Goal: Task Accomplishment & Management: Manage account settings

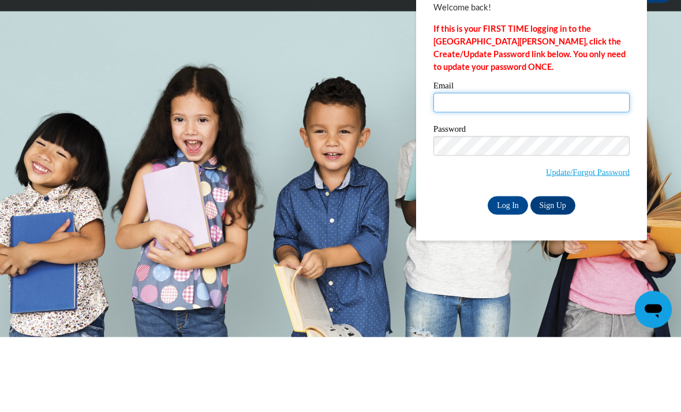
type input "bjaquez@daltonstate.edu"
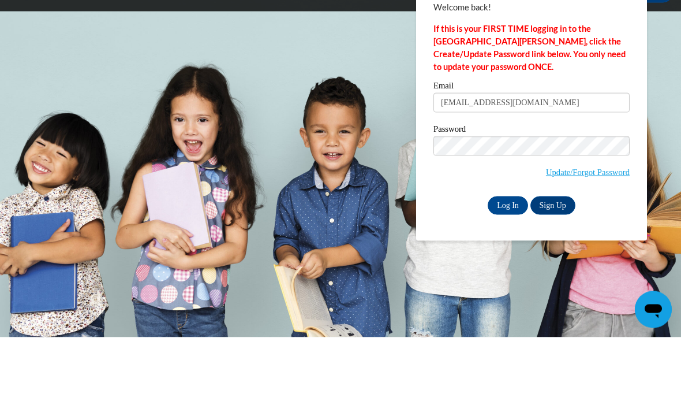
click at [508, 271] on input "Log In" at bounding box center [508, 280] width 40 height 18
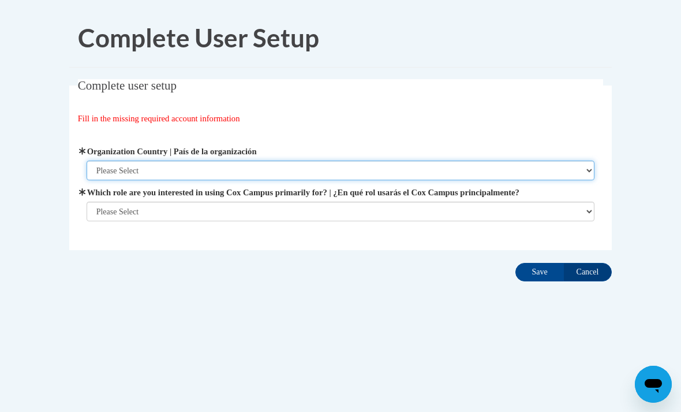
click at [581, 169] on select "Please Select [GEOGRAPHIC_DATA] | [GEOGRAPHIC_DATA] Outside of [GEOGRAPHIC_DATA…" at bounding box center [341, 171] width 509 height 20
select select "ad49bcad-a171-4b2e-b99c-48b446064914"
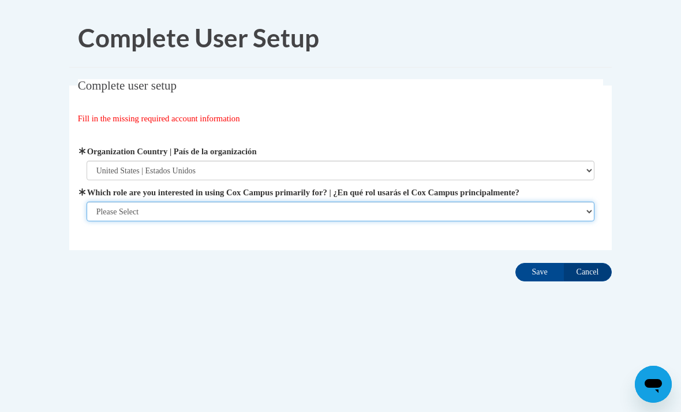
click at [378, 209] on select "Please Select College/University | Colegio/Universidad Community/Nonprofit Part…" at bounding box center [341, 211] width 509 height 20
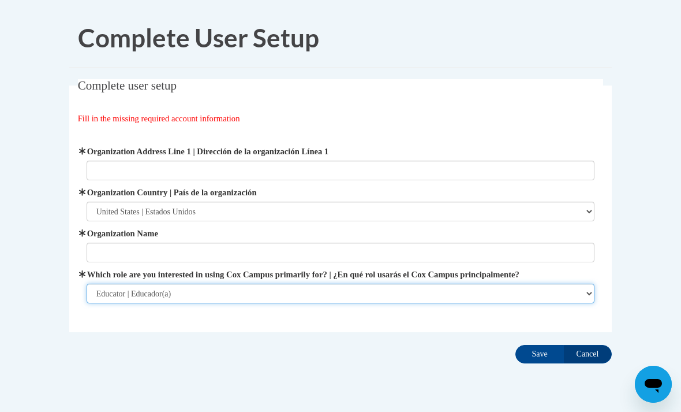
click at [207, 290] on select "Please Select College/University | Colegio/Universidad Community/Nonprofit Part…" at bounding box center [341, 293] width 509 height 20
click at [207, 295] on select "Please Select College/University | Colegio/Universidad Community/Nonprofit Part…" at bounding box center [341, 293] width 509 height 20
select select "5a18ea06-2b54-4451-96f2-d152daf9eac5"
click at [191, 289] on select "Please Select College/University | Colegio/Universidad Community/Nonprofit Part…" at bounding box center [341, 293] width 509 height 20
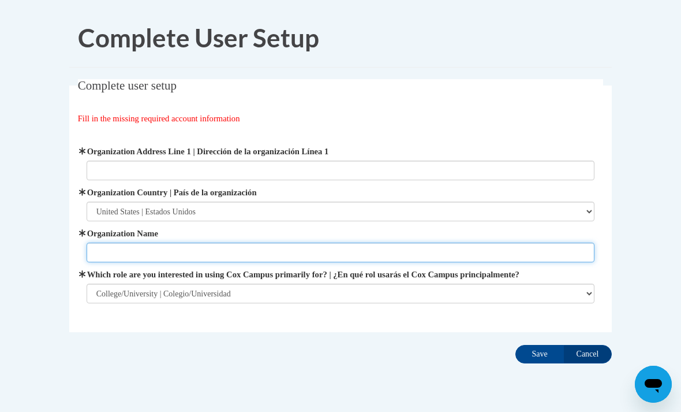
click at [207, 252] on input "Organization Name" at bounding box center [341, 252] width 509 height 20
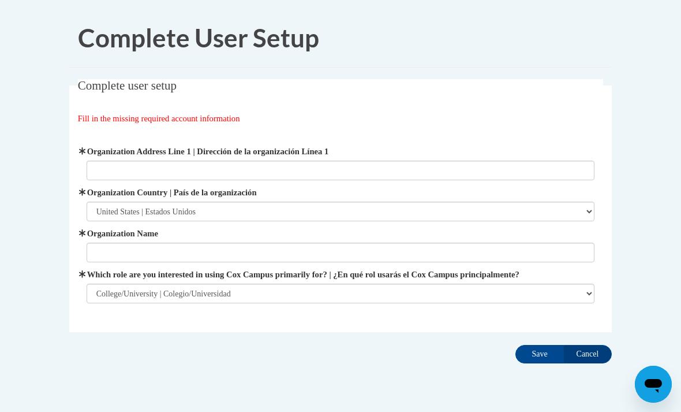
click at [606, 279] on fieldset "Complete user setup Fill in the missing required account information User Profi…" at bounding box center [340, 205] width 543 height 253
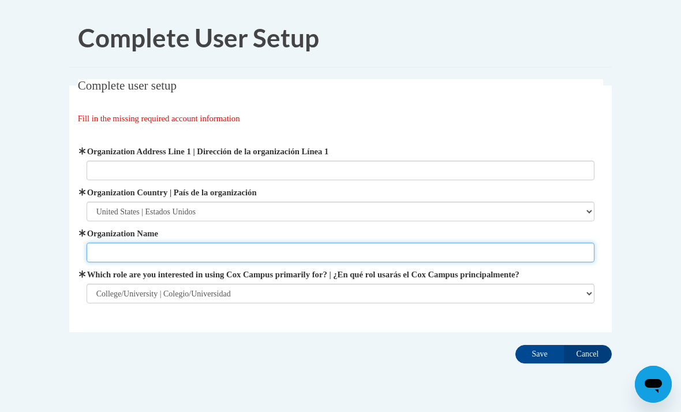
click at [455, 251] on input "Organization Name" at bounding box center [341, 252] width 509 height 20
type input "E"
type input "Dalton State"
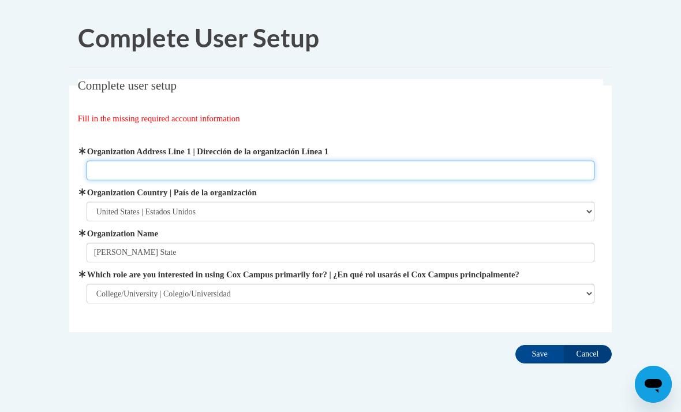
click at [276, 170] on input "Organization Address Line 1 | Dirección de la organización Línea 1" at bounding box center [341, 171] width 509 height 20
click at [262, 170] on input "Organization Address Line 1 | Dirección de la organización Línea 1" at bounding box center [341, 171] width 509 height 20
paste input "[STREET_ADDRESS][PERSON_NAME]"
type input "[STREET_ADDRESS][PERSON_NAME]"
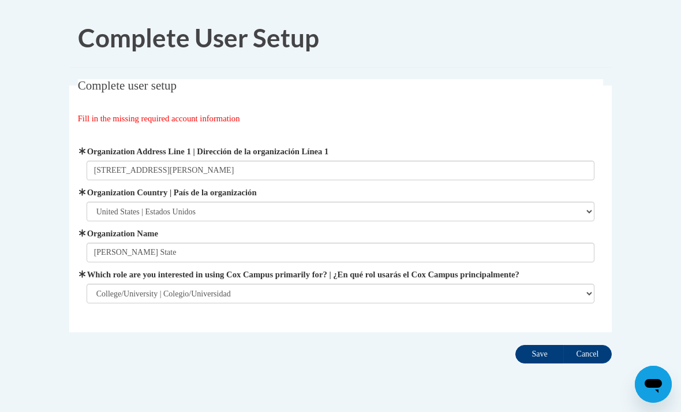
click at [537, 355] on input "Save" at bounding box center [540, 354] width 48 height 18
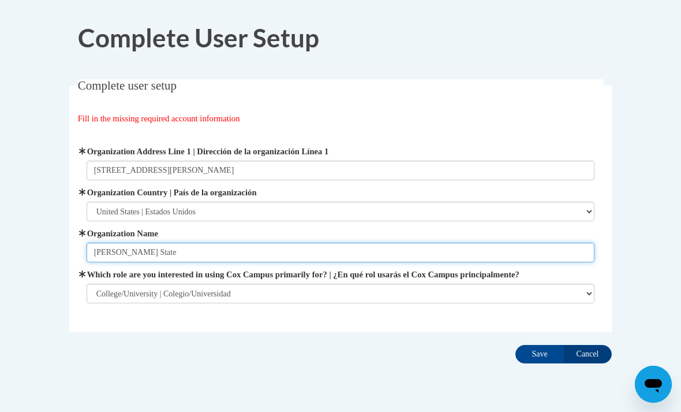
click at [115, 256] on input "Dalton State" at bounding box center [341, 252] width 509 height 20
click at [124, 249] on input "Dalton State" at bounding box center [341, 252] width 509 height 20
click at [133, 251] on input "Dalton State" at bounding box center [341, 252] width 509 height 20
click at [133, 253] on input "Dalton State" at bounding box center [341, 252] width 509 height 20
type input "Education program"
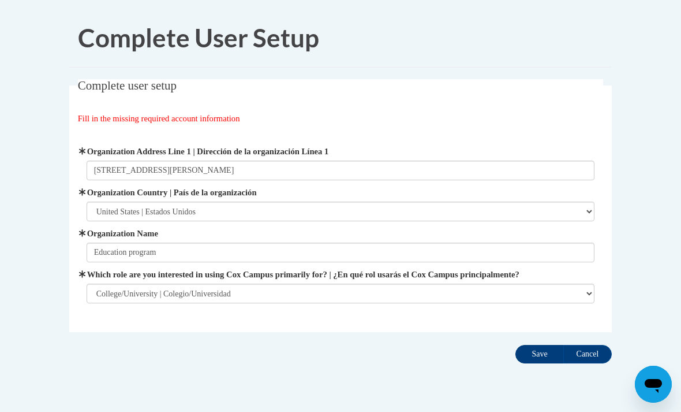
click at [540, 358] on input "Save" at bounding box center [540, 354] width 48 height 18
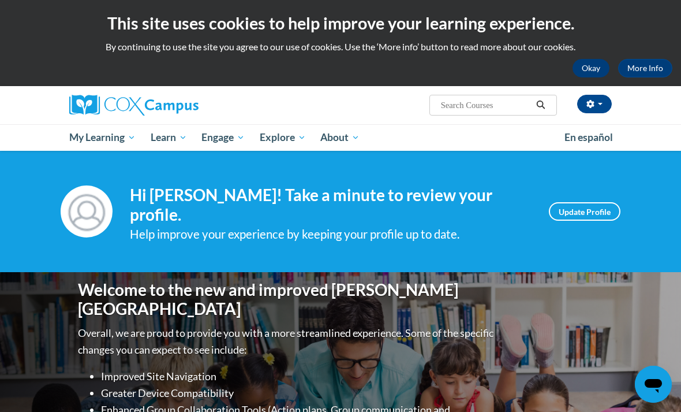
click at [597, 65] on button "Okay" at bounding box center [591, 68] width 37 height 18
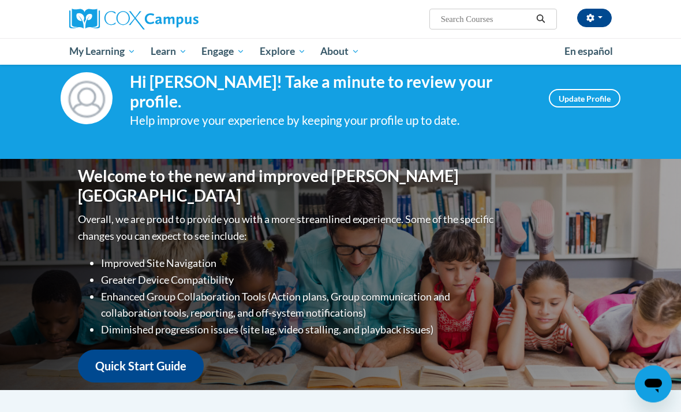
scroll to position [27, 0]
click at [580, 92] on link "Update Profile" at bounding box center [585, 98] width 72 height 18
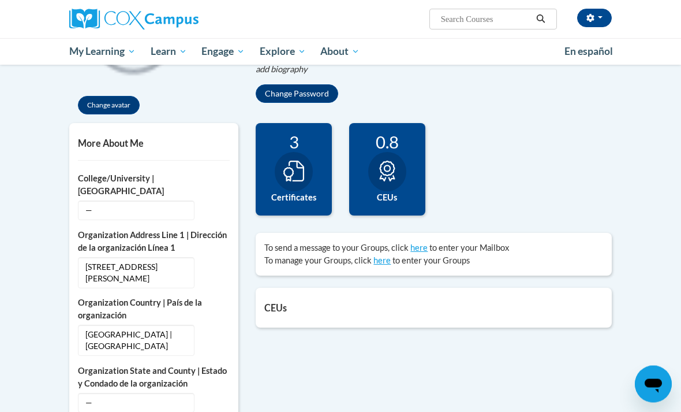
scroll to position [222, 0]
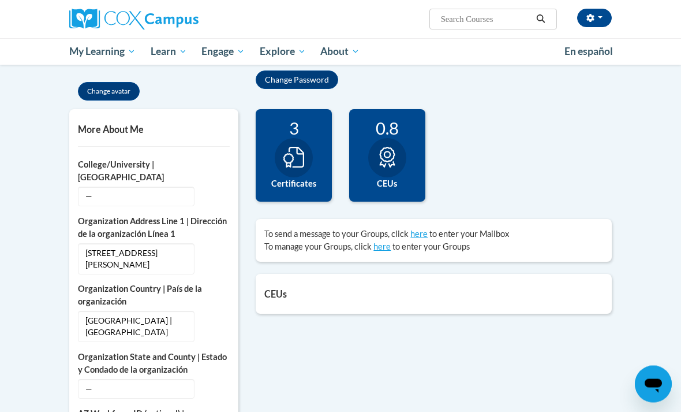
click at [404, 143] on div "0.8 CEUs" at bounding box center [387, 156] width 76 height 92
click at [320, 159] on div "3 Certificates" at bounding box center [294, 156] width 76 height 92
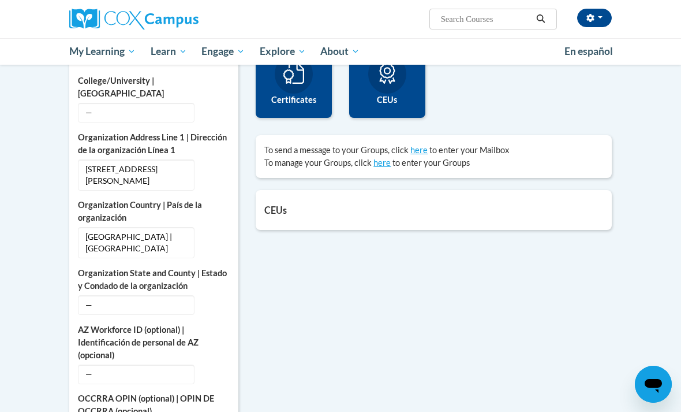
scroll to position [301, 0]
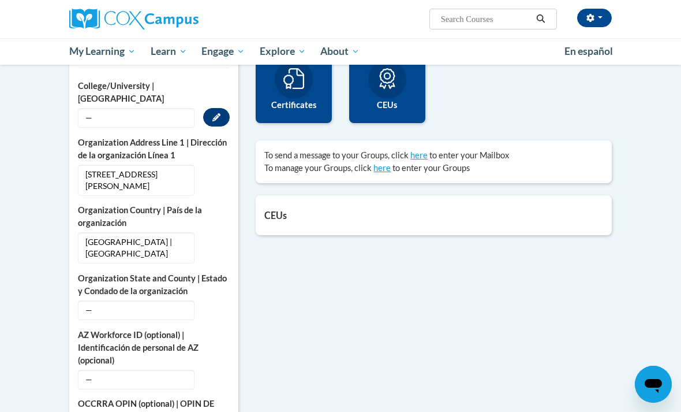
click at [221, 116] on icon "Custom profile fields" at bounding box center [216, 117] width 8 height 8
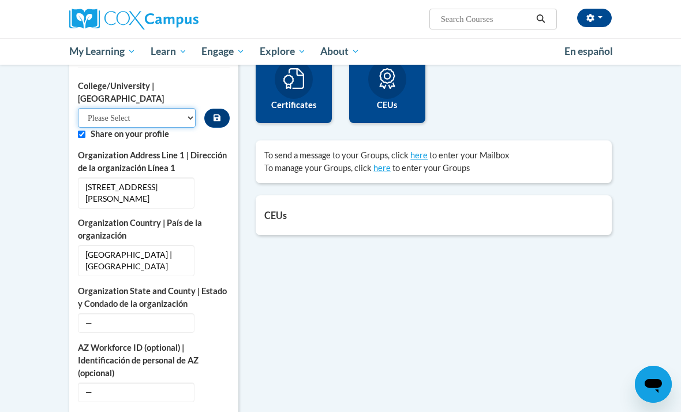
click at [157, 118] on select "Please Select College/University Staff | Empleado universitario College/Univers…" at bounding box center [137, 118] width 118 height 20
select select "99b32b07-cffc-426c-8bf6-0cd77760d84b"
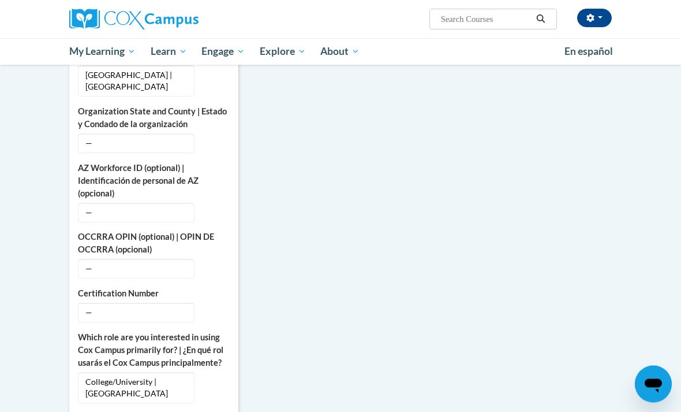
scroll to position [482, 0]
click at [147, 305] on span "—" at bounding box center [136, 312] width 117 height 20
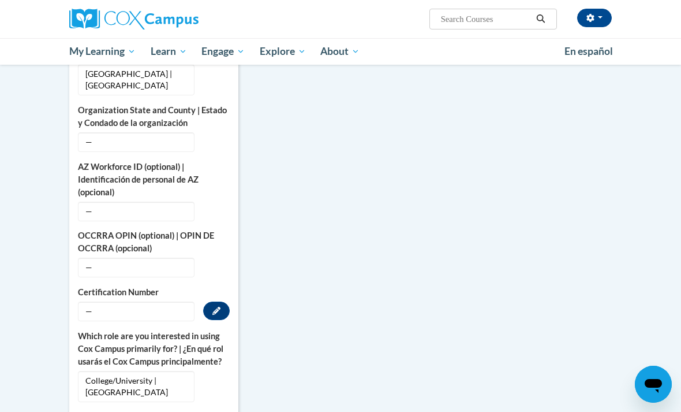
click at [139, 307] on span "—" at bounding box center [136, 311] width 117 height 20
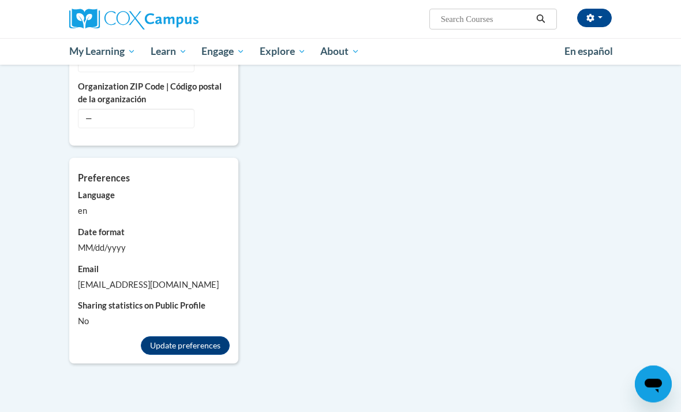
scroll to position [956, 0]
click at [181, 338] on button "Update preferences" at bounding box center [185, 345] width 89 height 18
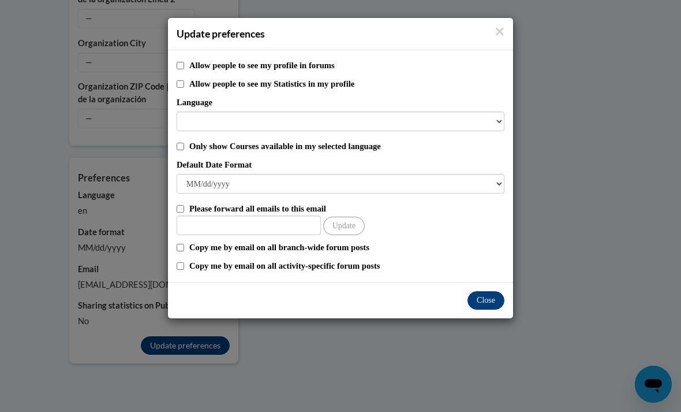
click at [182, 65] on input "Allow people to see my profile in forums" at bounding box center [181, 66] width 8 height 8
checkbox input "true"
click at [183, 82] on input "Allow people to see my Statistics in my profile" at bounding box center [181, 84] width 8 height 8
checkbox input "true"
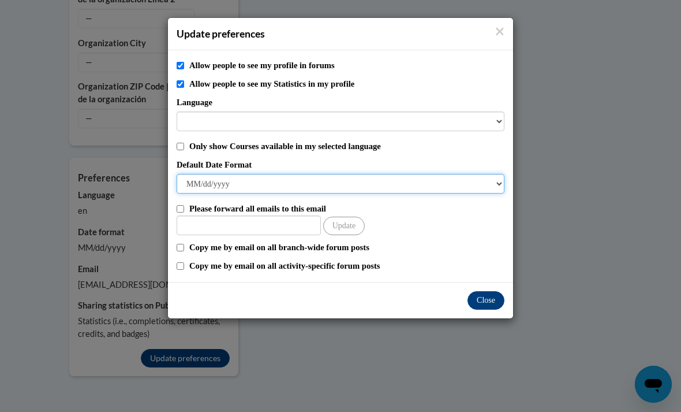
click at [495, 185] on select "M/d/yyyy M/d/yy MM/dd/yy MM/dd/yyyy yy/MM/dd yyyy-MM-dd dd-MMM-yyyy dd/MM/yyyy …" at bounding box center [341, 184] width 328 height 20
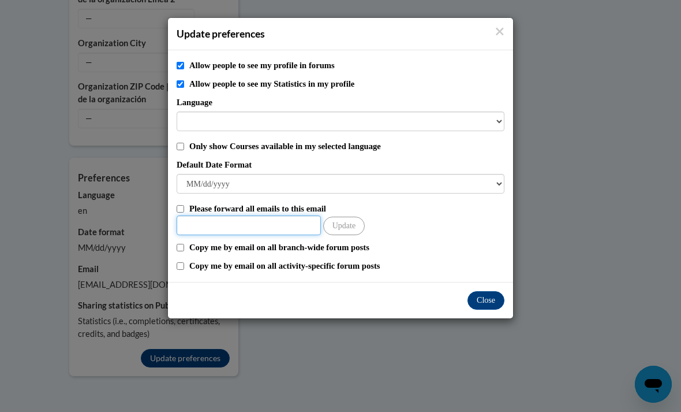
click at [240, 224] on input "Other Email" at bounding box center [249, 225] width 144 height 20
click at [248, 225] on input "[EMAIL_ADDRESS][DOMAIN_NAME]" at bounding box center [249, 225] width 144 height 20
click at [259, 224] on input "[EMAIL_ADDRESS][DOMAIN_NAME]" at bounding box center [249, 225] width 144 height 20
click at [263, 225] on input "[EMAIL_ADDRESS][DOMAIN_NAME]" at bounding box center [249, 225] width 144 height 20
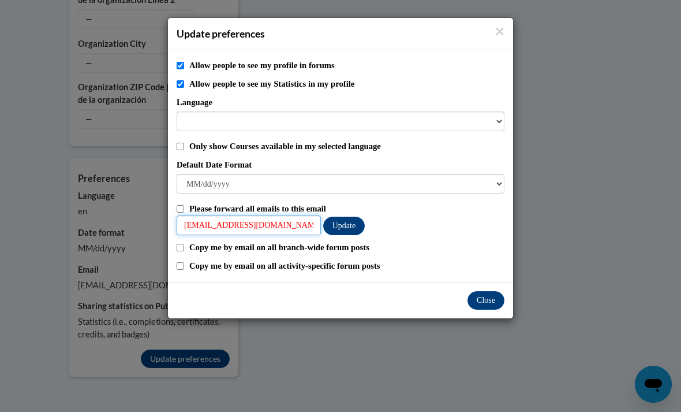
click at [281, 225] on input "[EMAIL_ADDRESS][DOMAIN_NAME]" at bounding box center [249, 225] width 144 height 20
type input "b"
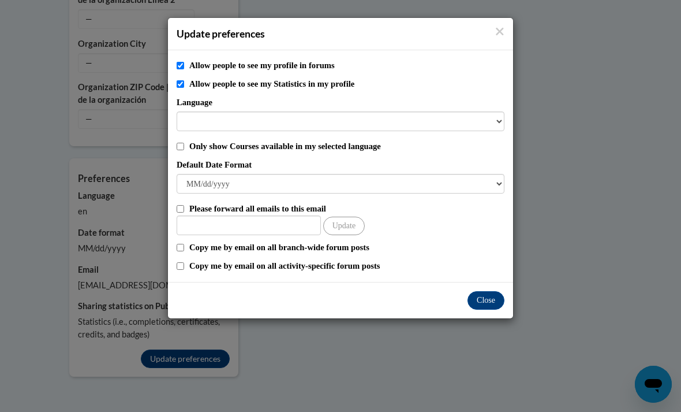
click at [180, 212] on input "Please forward all emails to this email" at bounding box center [181, 209] width 8 height 8
checkbox input "true"
click at [181, 268] on input "Copy me by email on all activity-specific forum posts" at bounding box center [181, 266] width 8 height 8
checkbox input "true"
click at [184, 244] on input "Copy me by email on all branch-wide forum posts" at bounding box center [181, 248] width 8 height 8
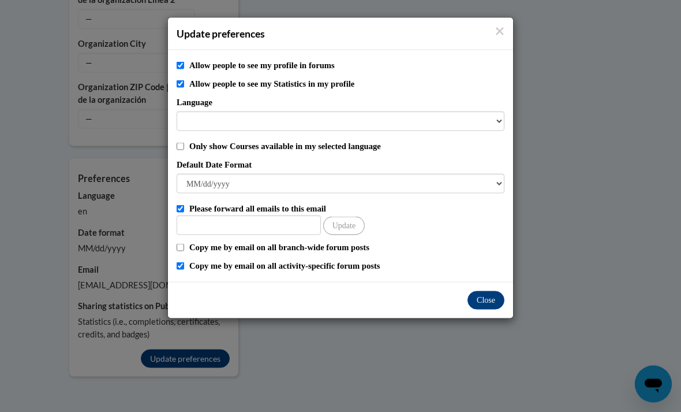
checkbox input "true"
click at [216, 221] on input "Other Email" at bounding box center [249, 225] width 144 height 20
